Goal: Transaction & Acquisition: Purchase product/service

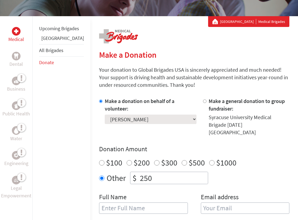
click at [110, 203] on input "text" at bounding box center [143, 208] width 89 height 11
type input "[PERSON_NAME]"
click at [204, 203] on input "email" at bounding box center [245, 208] width 89 height 11
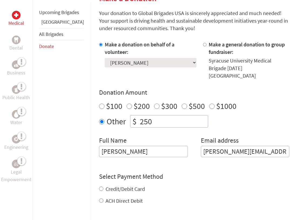
click at [208, 146] on input "[PERSON_NAME][EMAIL_ADDRESS][DOMAIN_NAME]" at bounding box center [245, 151] width 89 height 11
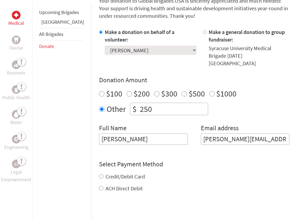
scroll to position [207, 0]
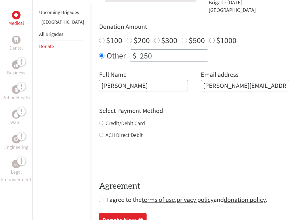
type input "[PERSON_NAME][EMAIL_ADDRESS][DOMAIN_NAME]"
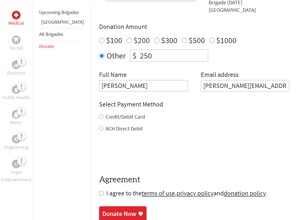
click at [99, 115] on div "Credit/Debit Card ACH Direct Debit" at bounding box center [194, 122] width 190 height 19
click at [99, 115] on input "Credit/Debit Card" at bounding box center [101, 117] width 4 height 4
radio input "true"
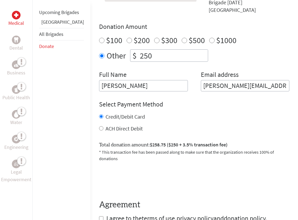
scroll to position [219, 0]
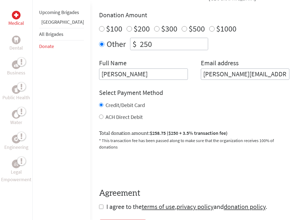
click at [99, 115] on input "ACH Direct Debit" at bounding box center [101, 117] width 4 height 4
radio input "true"
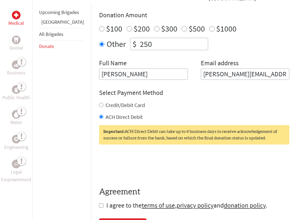
click at [99, 103] on input "Credit/Debit Card" at bounding box center [101, 105] width 4 height 4
radio input "true"
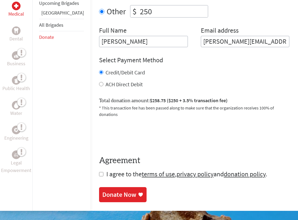
scroll to position [251, 0]
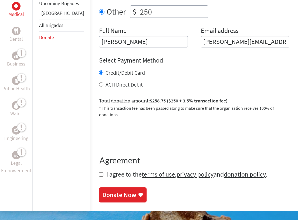
click at [99, 173] on input "checkbox" at bounding box center [101, 175] width 4 height 4
checkbox input "true"
click at [99, 188] on link "Donate Now" at bounding box center [123, 195] width 48 height 15
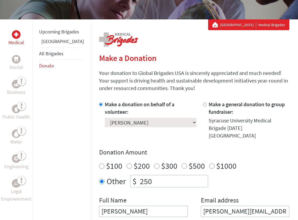
scroll to position [103, 0]
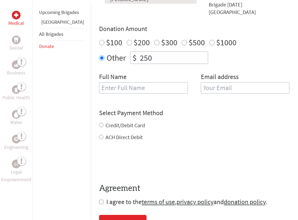
scroll to position [205, 0]
click at [99, 123] on input "Credit/Debit Card" at bounding box center [101, 125] width 4 height 4
radio input "true"
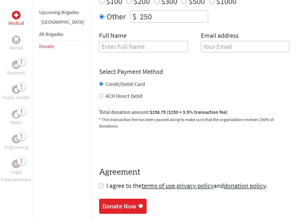
scroll to position [247, 0]
click at [99, 172] on form "Make a donation on behalf of a volunteer: Select a volunteer... [PERSON_NAME] […" at bounding box center [194, 62] width 190 height 255
click at [99, 184] on input "checkbox" at bounding box center [101, 186] width 4 height 4
checkbox input "true"
click at [102, 203] on div "Donate Now" at bounding box center [119, 207] width 34 height 9
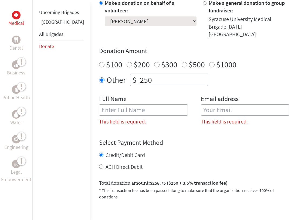
scroll to position [182, 0]
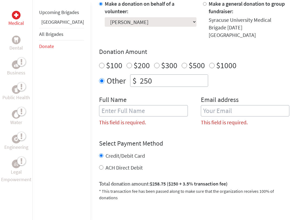
click at [120, 105] on input "text" at bounding box center [143, 110] width 89 height 11
type input "[PERSON_NAME][DATE] [PERSON_NAME]"
type input "[PERSON_NAME][EMAIL_ADDRESS][DOMAIN_NAME]"
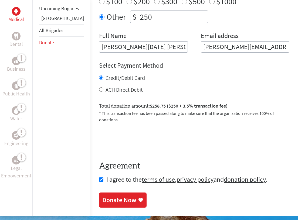
scroll to position [250, 0]
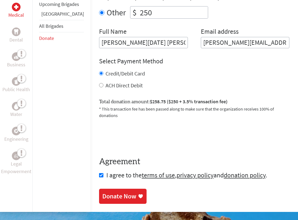
click at [102, 192] on div "Donate Now" at bounding box center [119, 196] width 34 height 9
